Goal: Obtain resource: Obtain resource

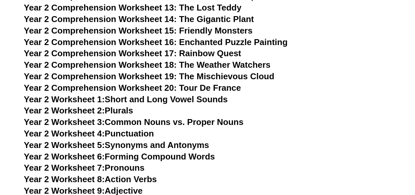
scroll to position [1672, 0]
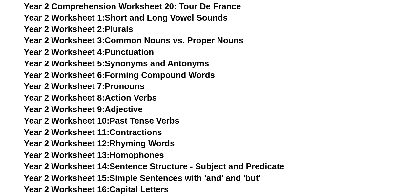
click at [139, 99] on link "Year 2 Worksheet 8: Action Verbs" at bounding box center [90, 98] width 133 height 10
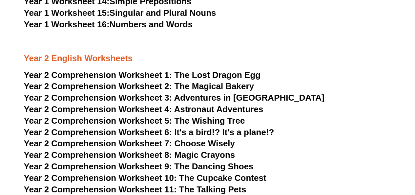
scroll to position [1377, 0]
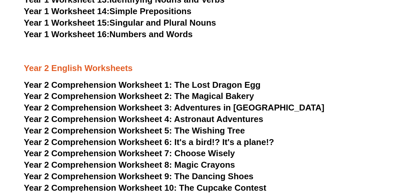
click at [217, 84] on span "The Lost Dragon Egg" at bounding box center [217, 85] width 86 height 10
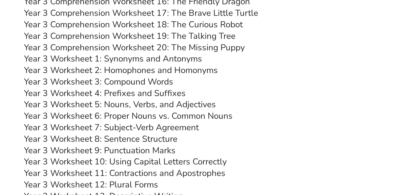
scroll to position [2131, 0]
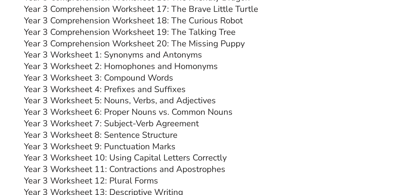
click at [155, 78] on link "Year 3 Worksheet 3: Compound Words" at bounding box center [98, 77] width 149 height 11
click at [209, 101] on link "Year 3 Worksheet 5: Nouns, Verbs, and Adjectives" at bounding box center [120, 100] width 192 height 11
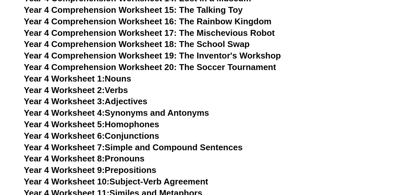
scroll to position [2591, 0]
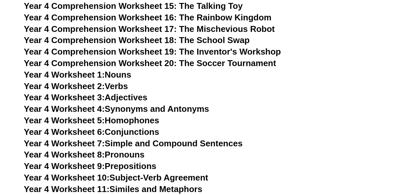
click at [113, 85] on link "Year 4 Worksheet 2: Verbs" at bounding box center [76, 86] width 104 height 10
click at [139, 97] on link "Year 4 Worksheet 3: Adjectives" at bounding box center [86, 97] width 124 height 10
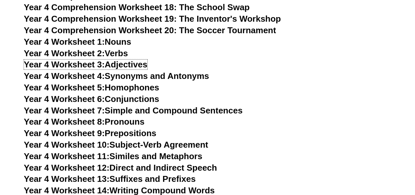
scroll to position [2689, 0]
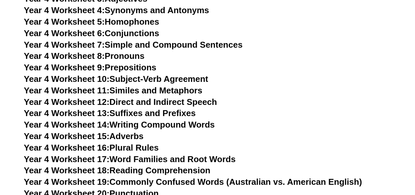
click at [156, 78] on link "Year 4 Worksheet 10: Subject-Verb Agreement" at bounding box center [116, 79] width 184 height 10
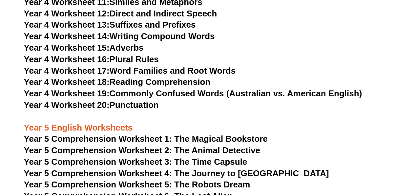
scroll to position [2788, 0]
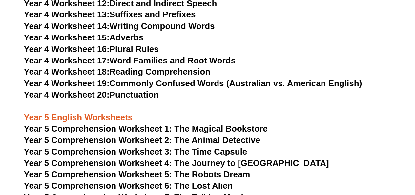
click at [175, 73] on link "Year 4 Worksheet 18: Reading Comprehension" at bounding box center [117, 72] width 186 height 10
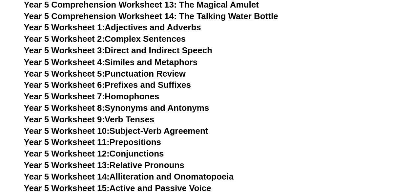
scroll to position [3050, 0]
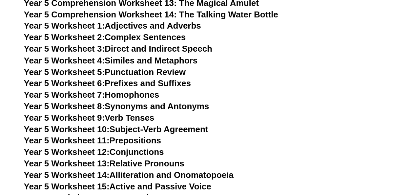
click at [136, 116] on link "Year 5 Worksheet 9: Verb Tenses" at bounding box center [89, 117] width 131 height 10
click at [205, 130] on link "Year 5 Worksheet 10: Subject-Verb Agreement" at bounding box center [116, 129] width 184 height 10
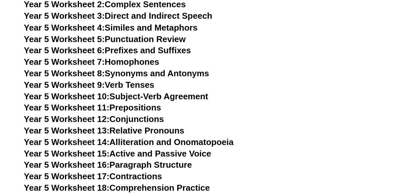
click at [150, 105] on link "Year 5 Worksheet 11: Prepositions" at bounding box center [92, 107] width 137 height 10
click at [151, 120] on link "Year 5 Worksheet 12: Conjunctions" at bounding box center [94, 119] width 140 height 10
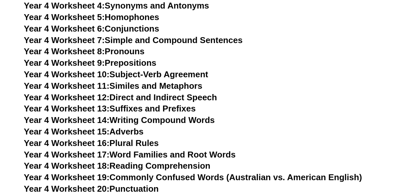
scroll to position [2689, 0]
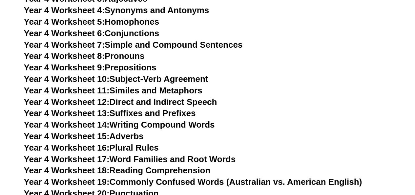
click at [136, 32] on link "Year 4 Worksheet 6: Conjunctions" at bounding box center [92, 33] width 136 height 10
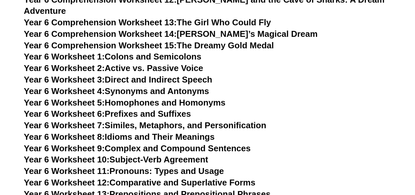
scroll to position [3543, 0]
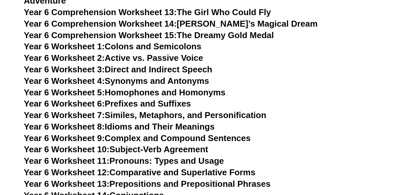
click at [184, 144] on link "Year 6 Worksheet 10: Subject-Verb Agreement" at bounding box center [116, 149] width 184 height 10
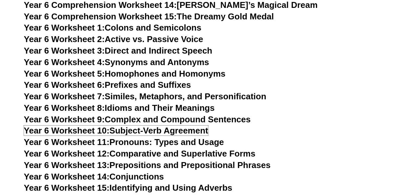
scroll to position [3576, 0]
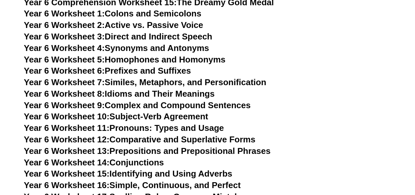
click at [185, 134] on link "Year 6 Worksheet 12: Comparative and Superlative Forms" at bounding box center [140, 139] width 232 height 10
